Goal: Information Seeking & Learning: Learn about a topic

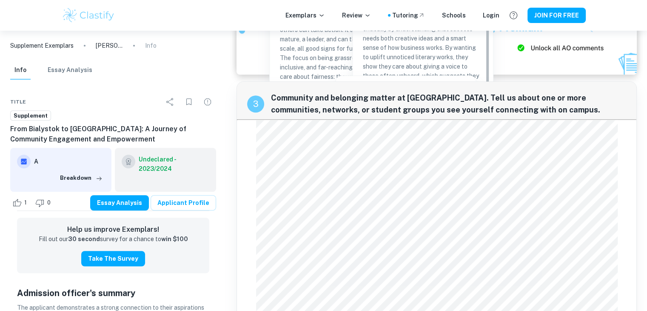
scroll to position [681, 0]
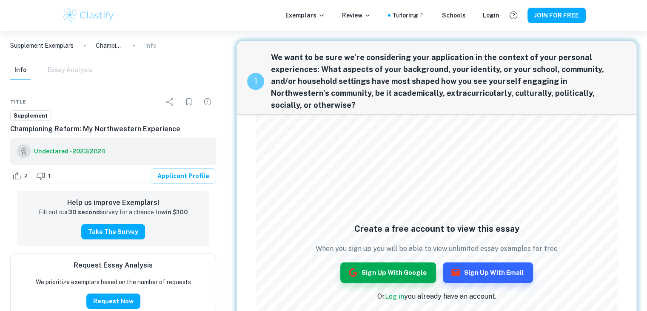
scroll to position [134, 0]
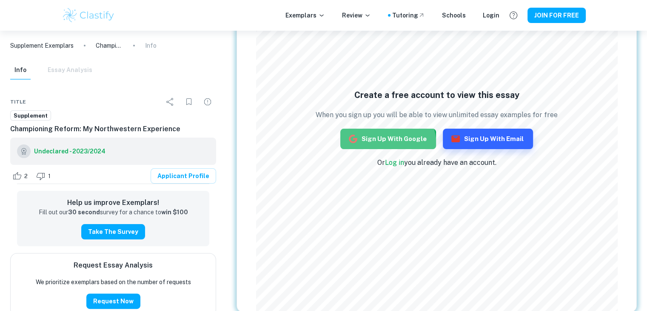
click at [378, 146] on button "Sign up with Google" at bounding box center [389, 139] width 96 height 20
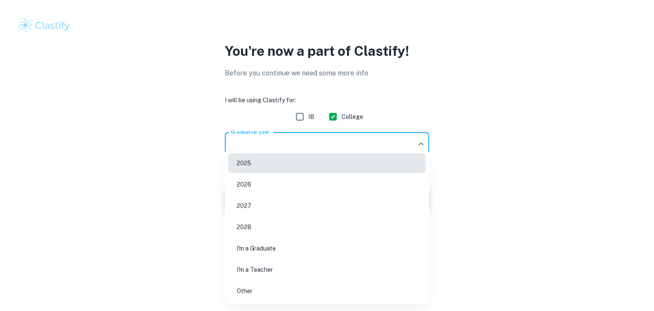
click at [419, 143] on body "We value your privacy We use cookies to enhance your browsing experience, serve…" at bounding box center [327, 155] width 654 height 311
click at [504, 165] on div at bounding box center [327, 155] width 654 height 311
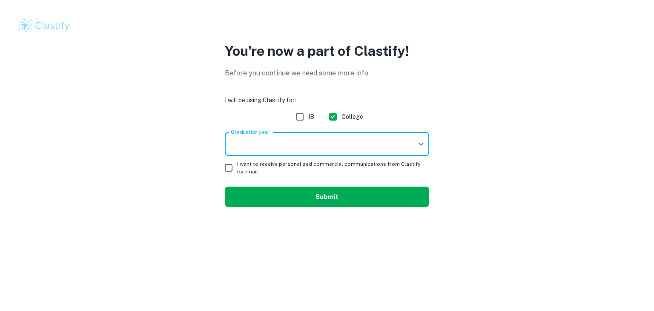
click at [347, 197] on button "Submit" at bounding box center [327, 196] width 204 height 20
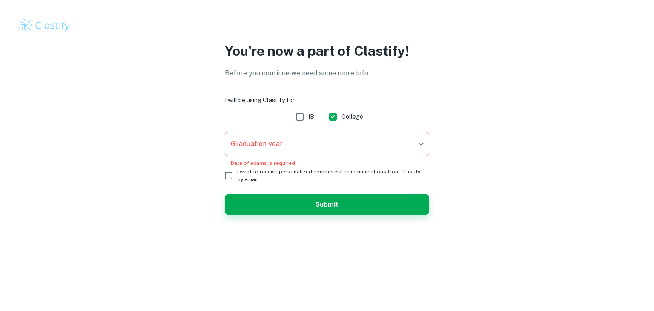
click at [310, 149] on body "We value your privacy We use cookies to enhance your browsing experience, serve…" at bounding box center [327, 155] width 654 height 311
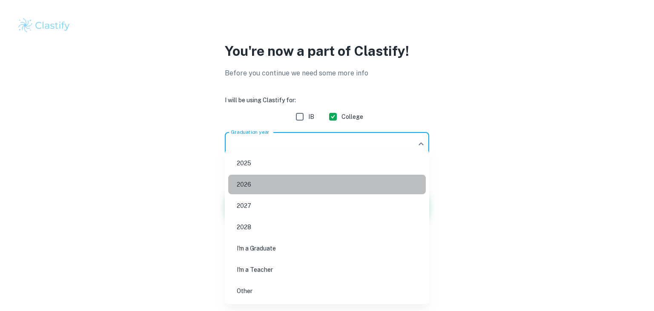
click at [267, 183] on li "2026" at bounding box center [327, 185] width 198 height 20
type input "2026"
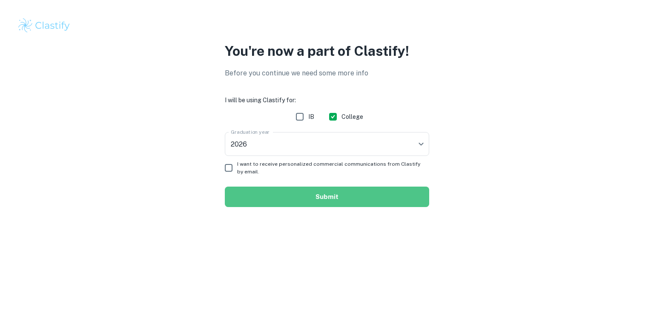
click at [269, 196] on button "Submit" at bounding box center [327, 196] width 204 height 20
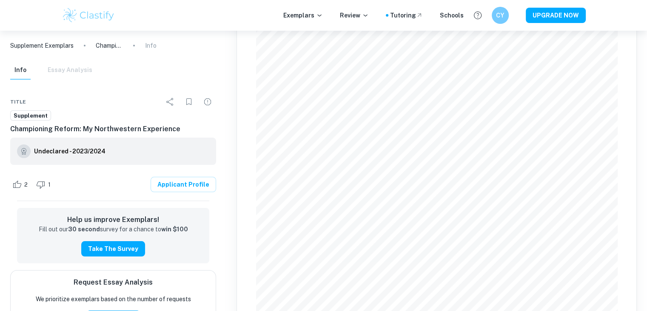
scroll to position [134, 0]
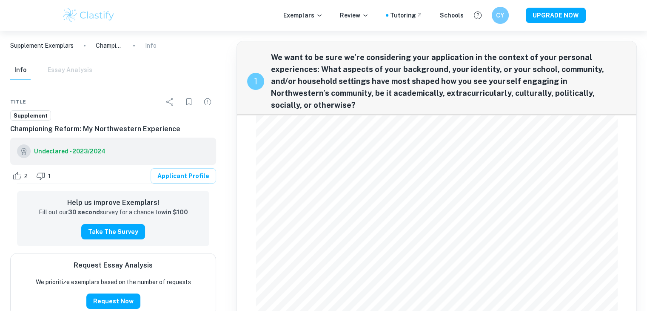
click at [29, 116] on span "Supplement" at bounding box center [31, 116] width 40 height 9
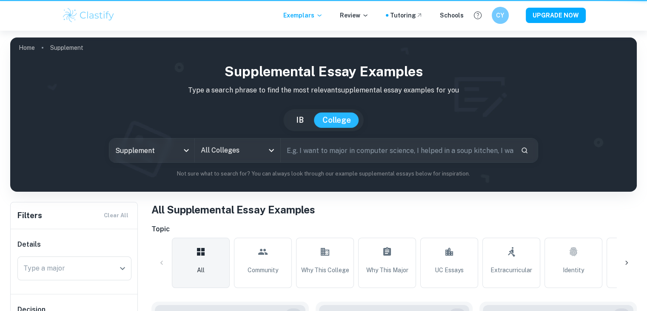
click at [71, 123] on div "IB College" at bounding box center [323, 120] width 613 height 22
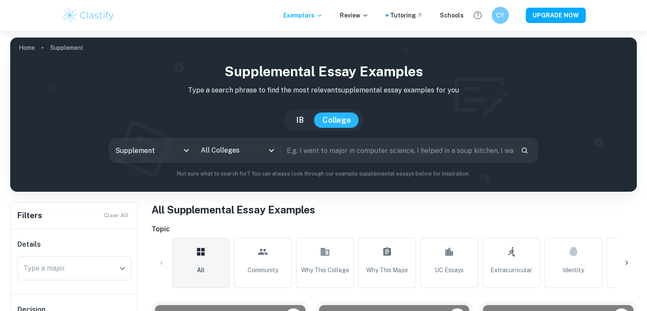
click at [308, 146] on input "text" at bounding box center [397, 150] width 233 height 24
type input "Northwestern"
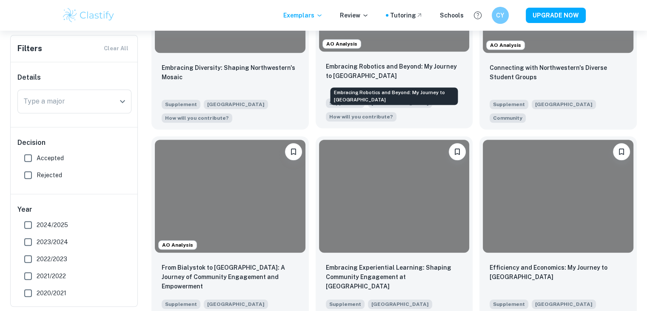
scroll to position [766, 0]
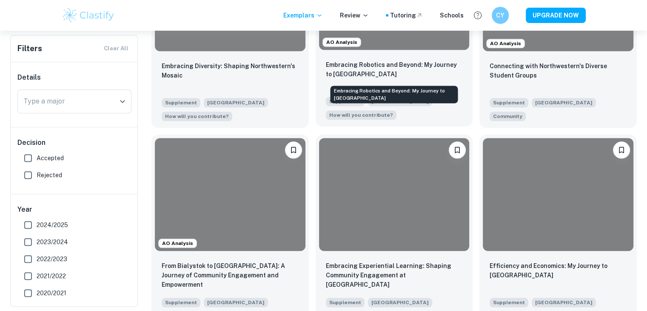
click at [348, 72] on p "Embracing Robotics and Beyond: My Journey to Northwestern" at bounding box center [394, 69] width 137 height 19
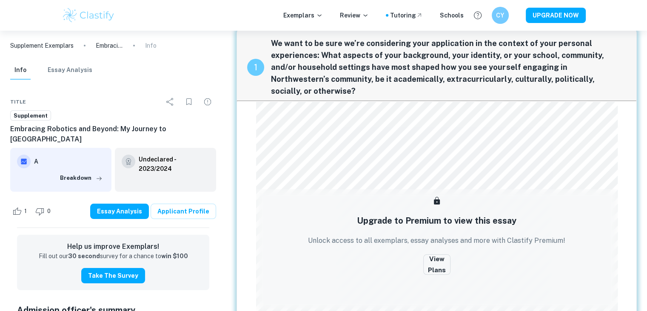
scroll to position [10, 0]
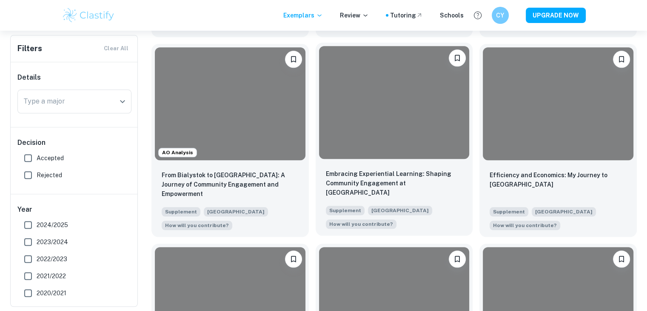
scroll to position [894, 0]
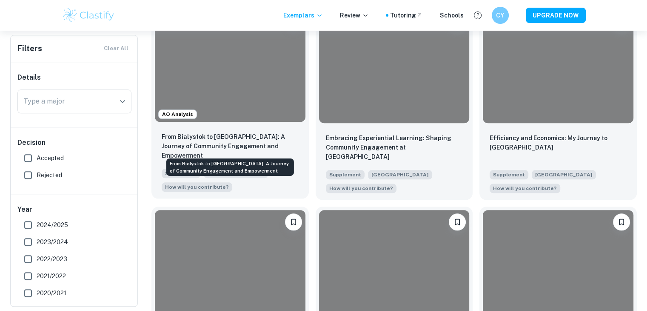
click at [278, 149] on p "From Bialystok to [GEOGRAPHIC_DATA]: A Journey of Community Engagement and Empo…" at bounding box center [230, 146] width 137 height 28
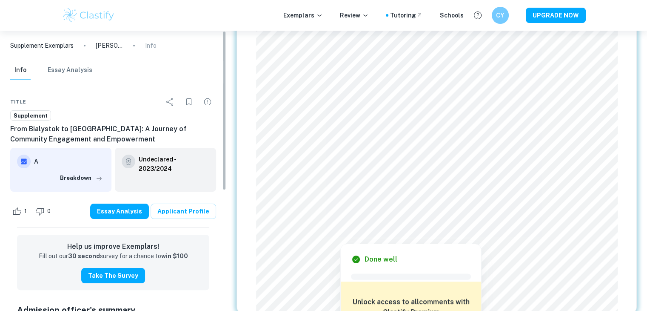
scroll to position [85, 0]
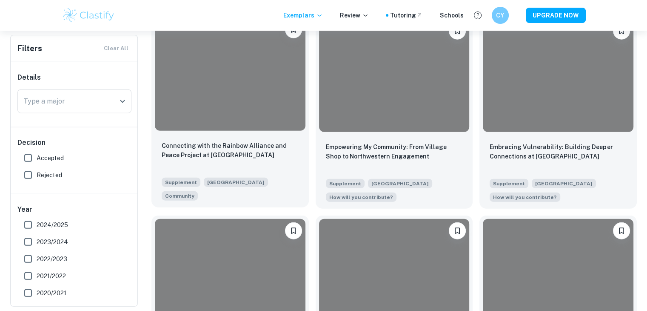
scroll to position [2086, 0]
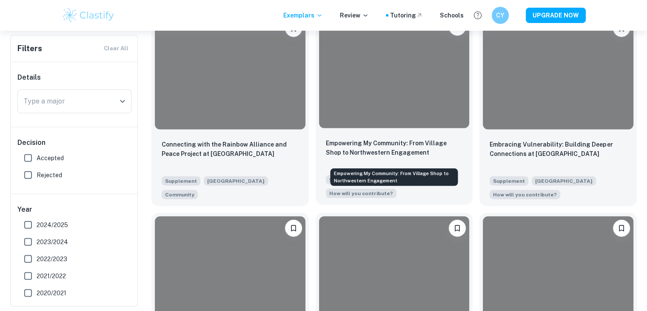
click at [395, 155] on p "Empowering My Community: From Village Shop to Northwestern Engagement" at bounding box center [394, 147] width 137 height 19
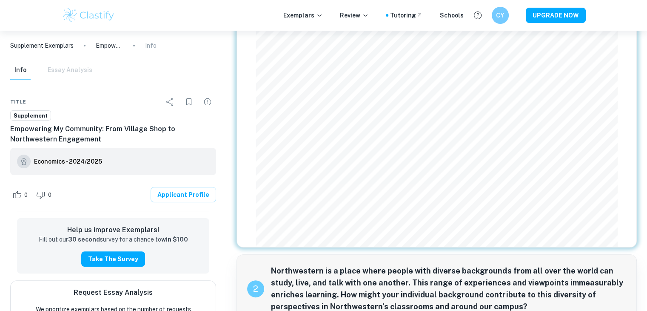
scroll to position [471, 0]
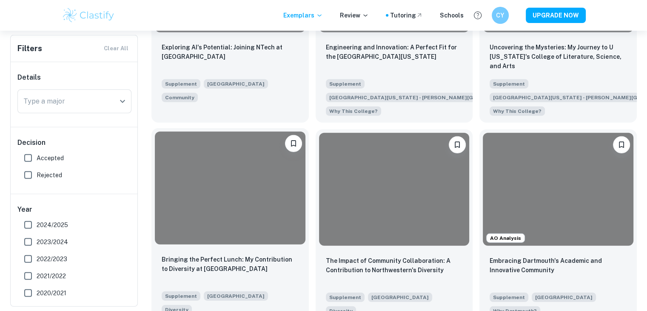
scroll to position [2426, 0]
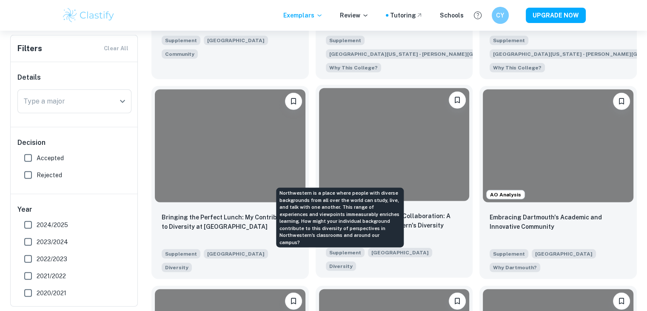
click at [342, 262] on span "Diversity" at bounding box center [340, 266] width 23 height 8
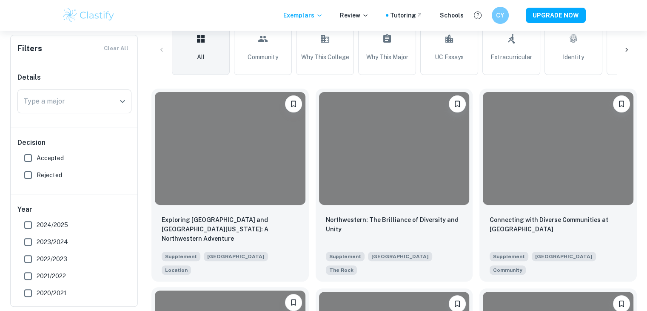
scroll to position [341, 0]
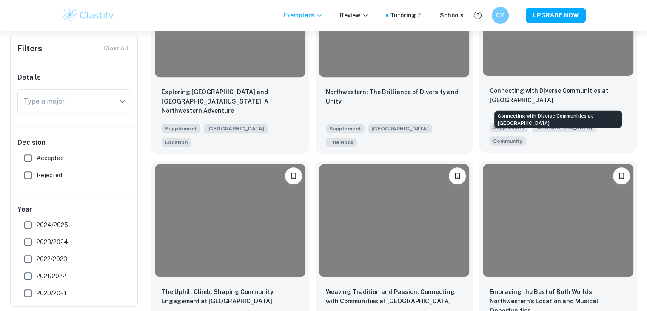
click at [520, 99] on p "Connecting with Diverse Communities at Northwestern" at bounding box center [558, 95] width 137 height 19
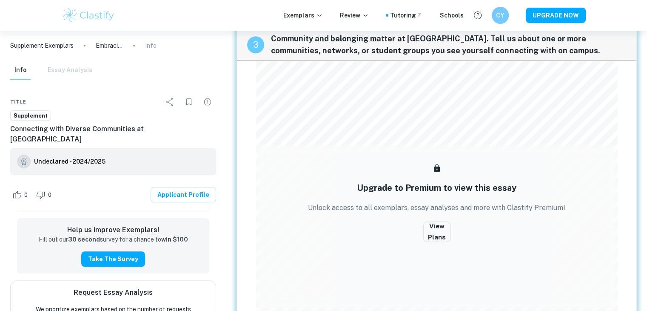
scroll to position [665, 0]
